Goal: Task Accomplishment & Management: Use online tool/utility

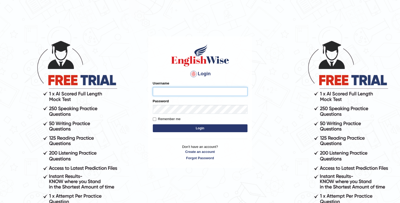
click at [188, 94] on input "Username" at bounding box center [200, 91] width 95 height 9
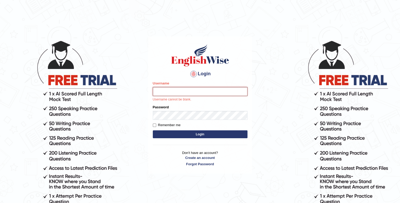
click at [172, 89] on input "Username" at bounding box center [200, 91] width 95 height 9
type input "Kaubet"
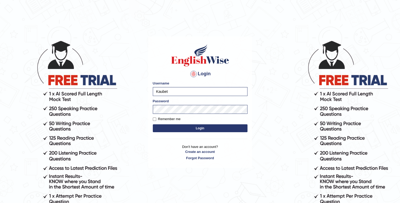
click at [186, 130] on button "Login" at bounding box center [200, 129] width 95 height 8
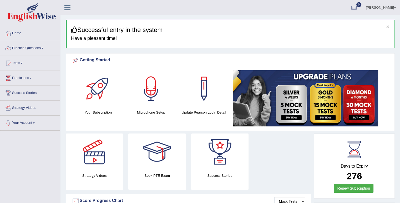
click at [22, 64] on link "Tests" at bounding box center [30, 62] width 60 height 13
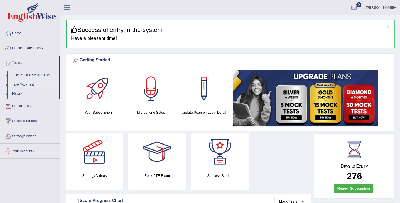
click at [27, 83] on link "Take Mock Test" at bounding box center [34, 84] width 49 height 9
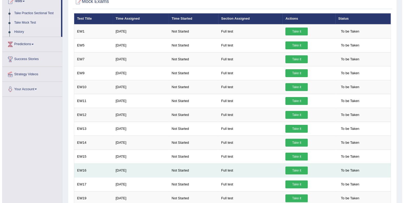
scroll to position [90, 0]
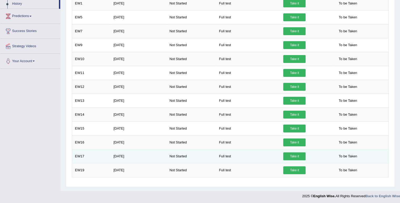
click at [292, 154] on link "Take it" at bounding box center [294, 157] width 22 height 8
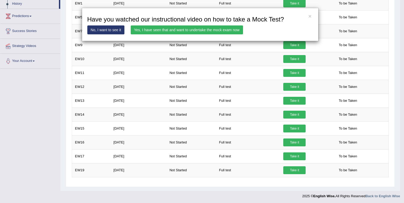
click at [187, 30] on link "Yes, I have seen that and want to undertake the mock exam now" at bounding box center [187, 29] width 112 height 9
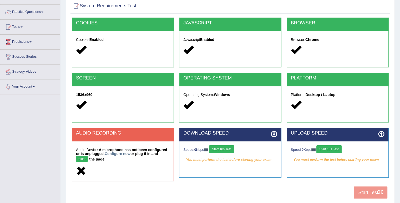
scroll to position [73, 0]
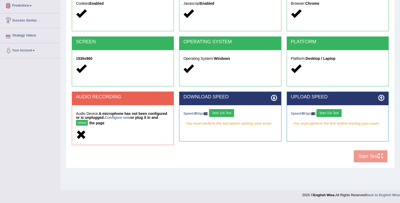
click at [80, 124] on button "reload" at bounding box center [82, 123] width 12 height 6
click at [123, 118] on link "Configure now" at bounding box center [118, 118] width 26 height 4
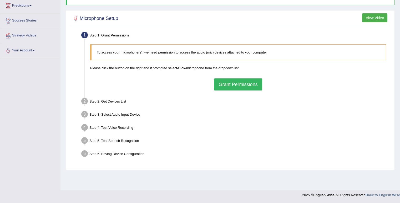
click at [235, 81] on button "Grant Permissions" at bounding box center [238, 85] width 48 height 12
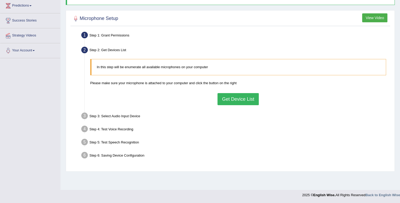
click at [241, 99] on button "Get Device List" at bounding box center [237, 99] width 41 height 12
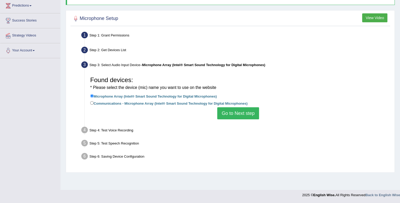
click at [247, 114] on button "Go to Next step" at bounding box center [238, 113] width 42 height 12
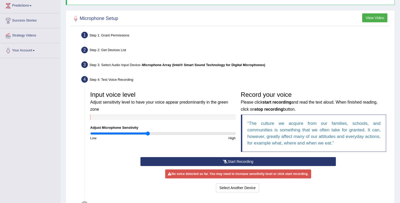
click at [217, 161] on button "Start Recording" at bounding box center [237, 161] width 195 height 9
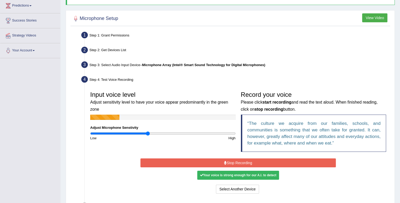
click at [217, 159] on button "Stop Recording" at bounding box center [237, 163] width 195 height 9
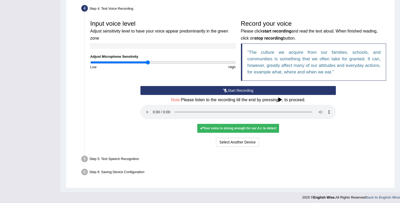
scroll to position [145, 0]
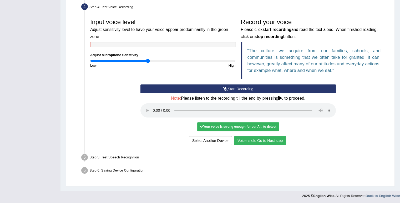
click at [264, 142] on button "Voice is ok. Go to Next step" at bounding box center [260, 140] width 52 height 9
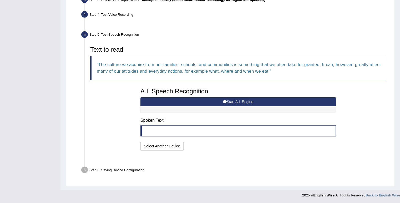
scroll to position [125, 0]
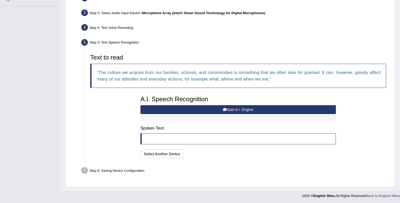
click at [206, 108] on button "Start A.I. Engine" at bounding box center [237, 109] width 195 height 9
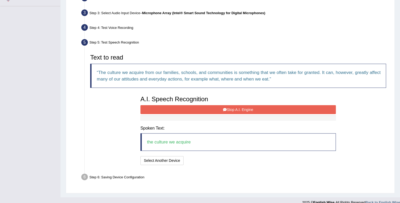
click at [226, 108] on button "Stop A.I. Engine" at bounding box center [237, 109] width 195 height 9
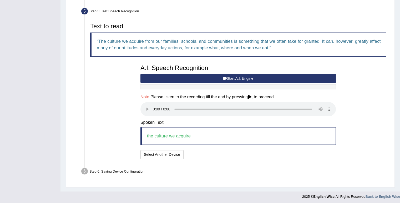
scroll to position [157, 0]
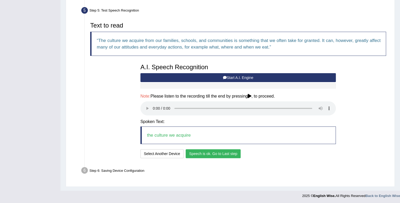
click at [205, 156] on button "Speech is ok. Go to Last step" at bounding box center [213, 154] width 55 height 9
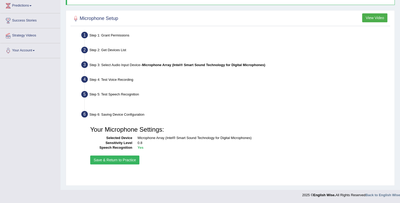
scroll to position [73, 0]
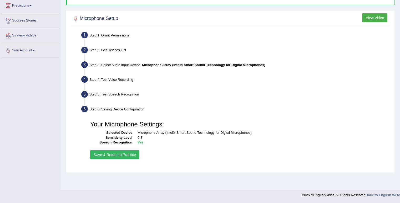
click at [113, 157] on button "Save & Return to Practice" at bounding box center [114, 155] width 49 height 9
click at [114, 157] on button "Save & Return to Practice" at bounding box center [114, 155] width 49 height 9
